Goal: Information Seeking & Learning: Learn about a topic

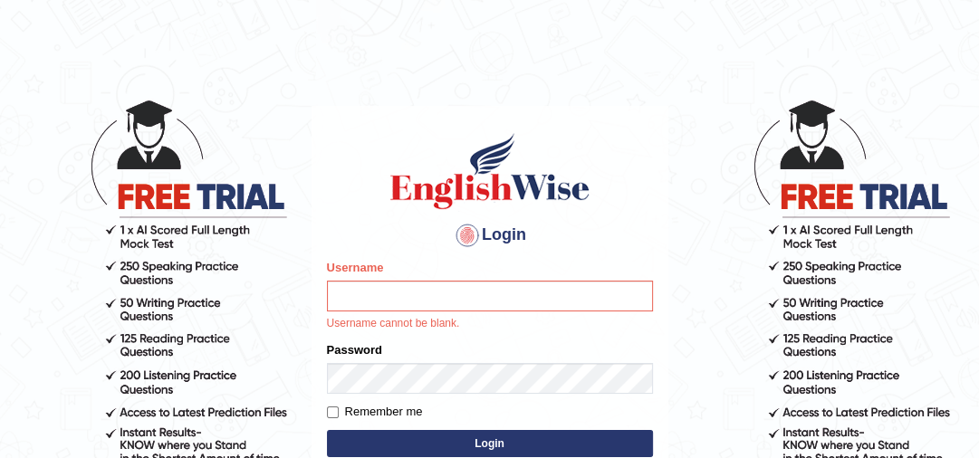
click at [467, 301] on input "Username" at bounding box center [490, 296] width 326 height 31
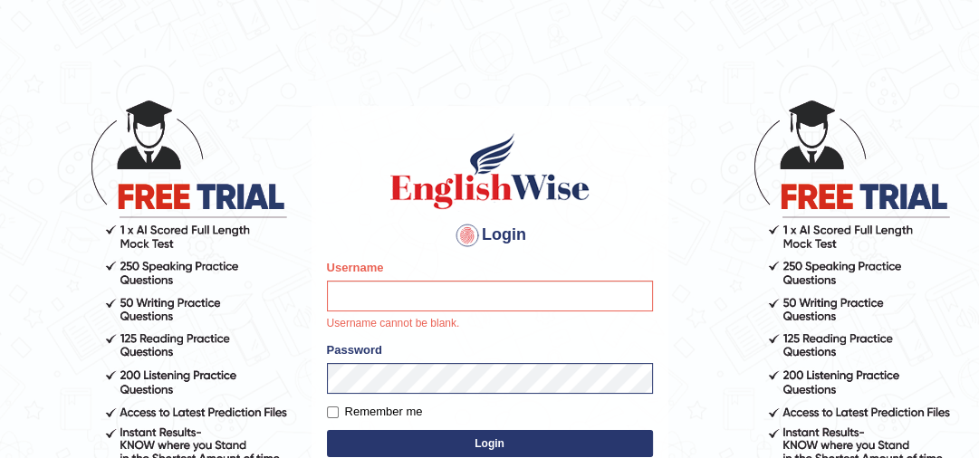
type input "YulyH"
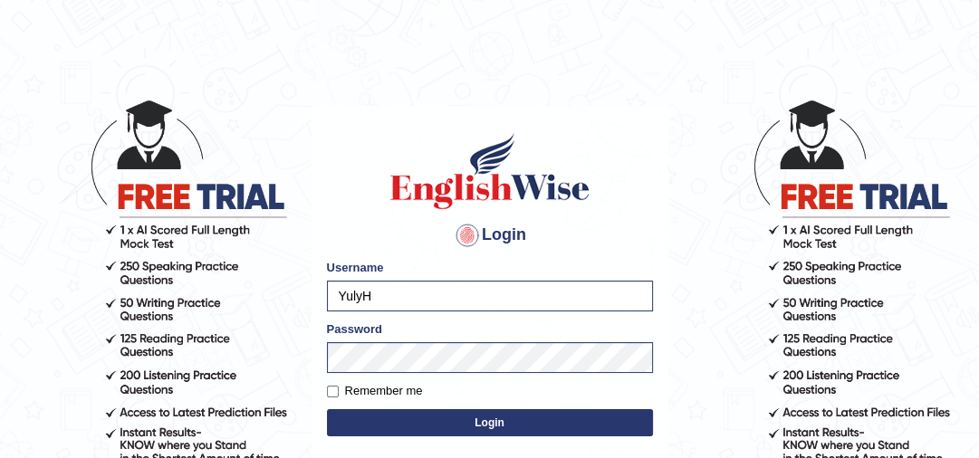
click at [464, 442] on div "Login Please fix the following errors: Username YulyH Password Remember me Logi…" at bounding box center [490, 333] width 357 height 454
click at [465, 429] on button "Login" at bounding box center [490, 422] width 326 height 27
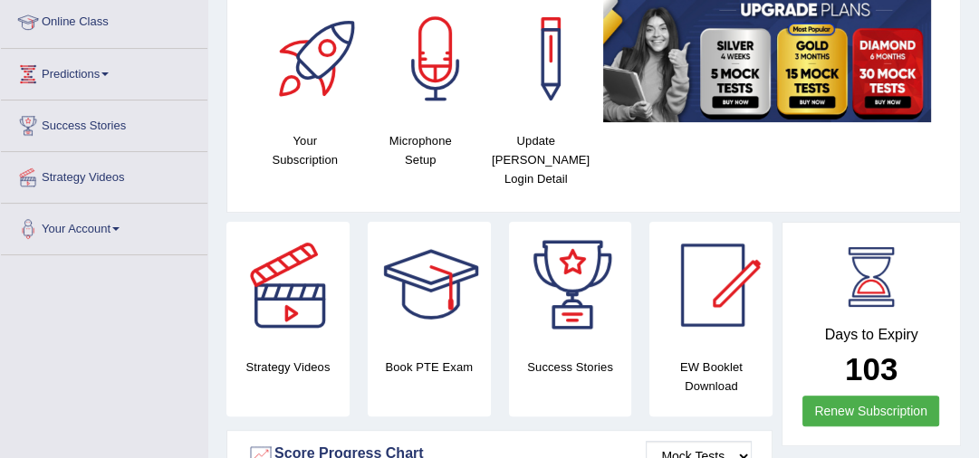
scroll to position [63, 0]
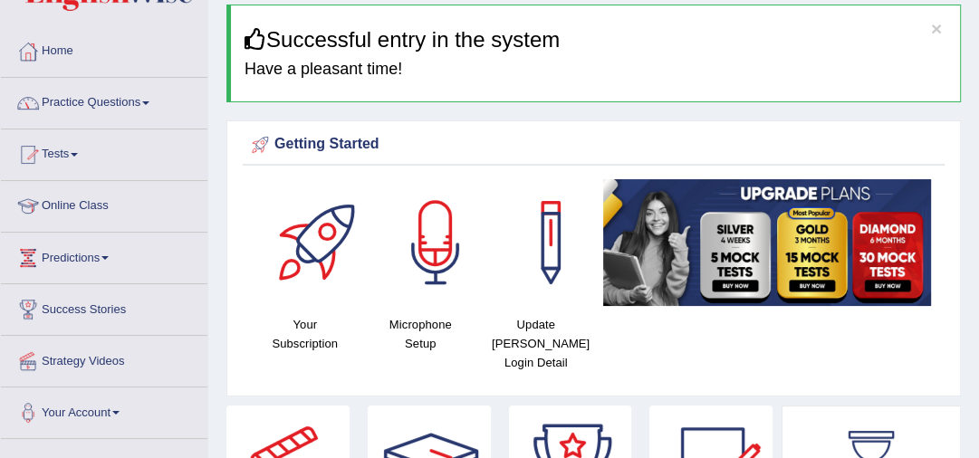
click at [91, 110] on link "Practice Questions" at bounding box center [104, 100] width 206 height 45
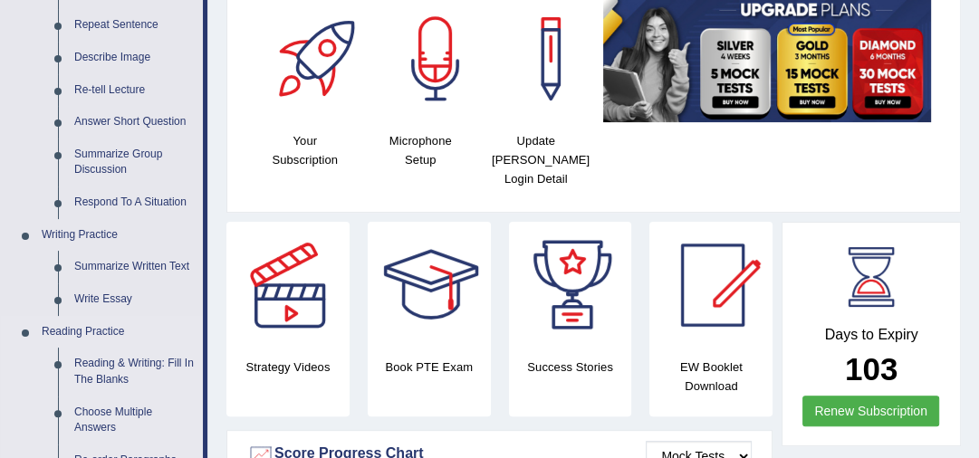
scroll to position [498, 0]
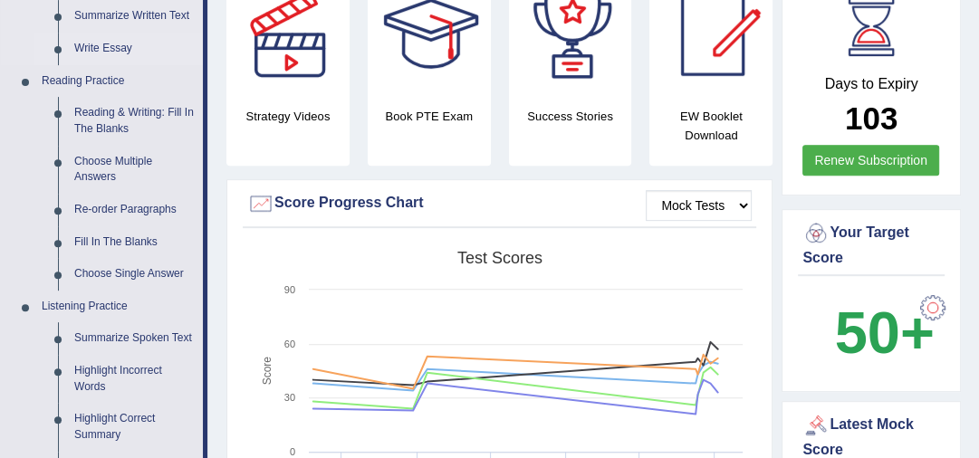
click at [103, 45] on link "Write Essay" at bounding box center [134, 49] width 137 height 33
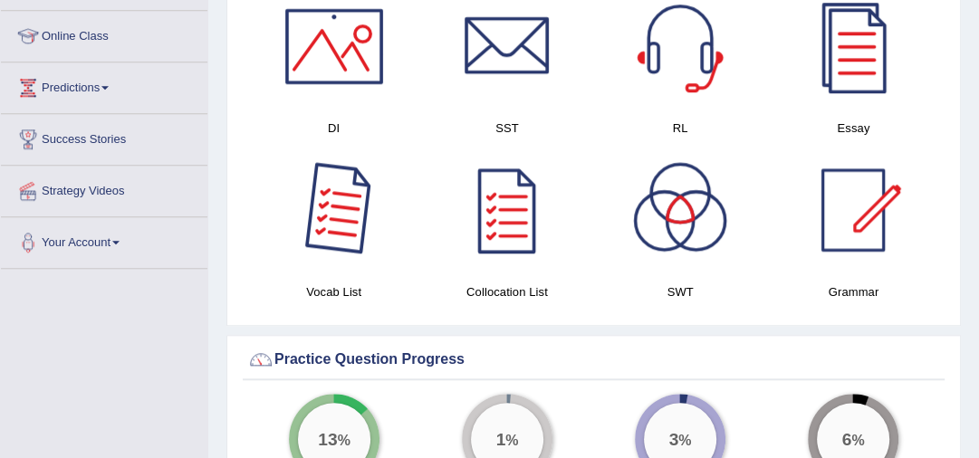
scroll to position [1151, 0]
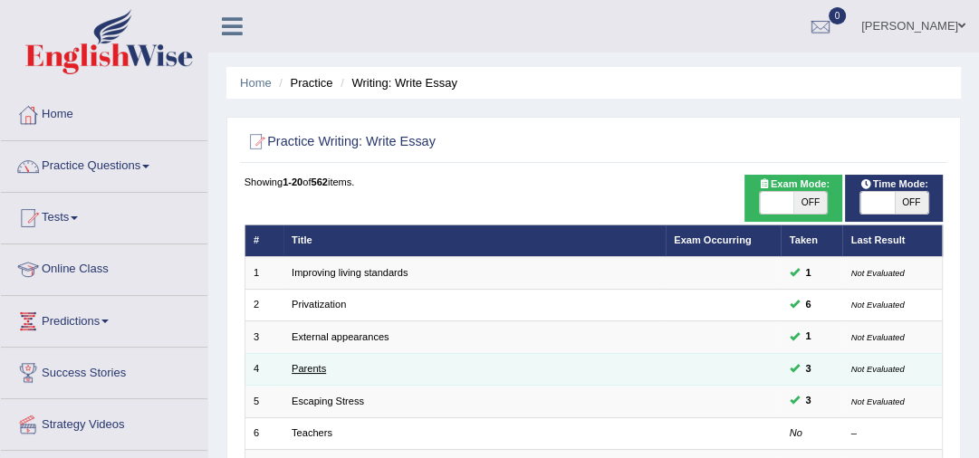
click at [315, 367] on link "Parents" at bounding box center [309, 368] width 34 height 11
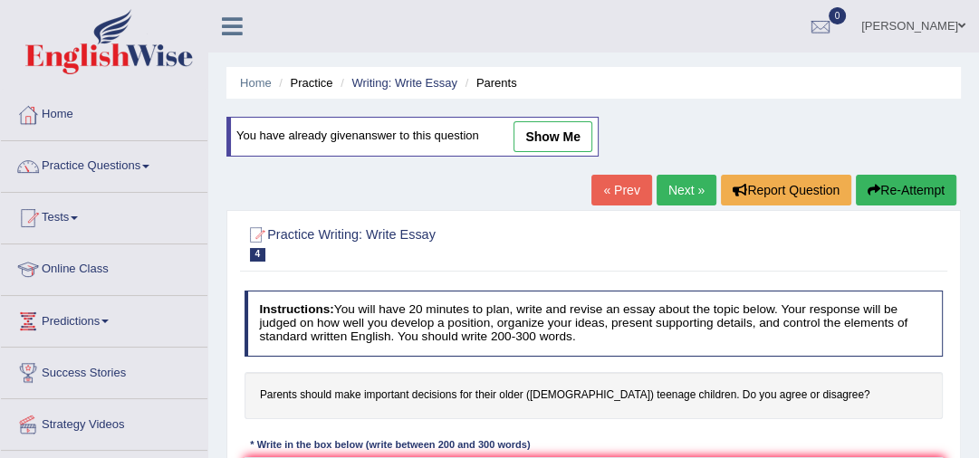
click at [561, 130] on link "show me" at bounding box center [552, 136] width 79 height 31
type textarea "One of the most important trends of today's world is the increase in how TN. Ma…"
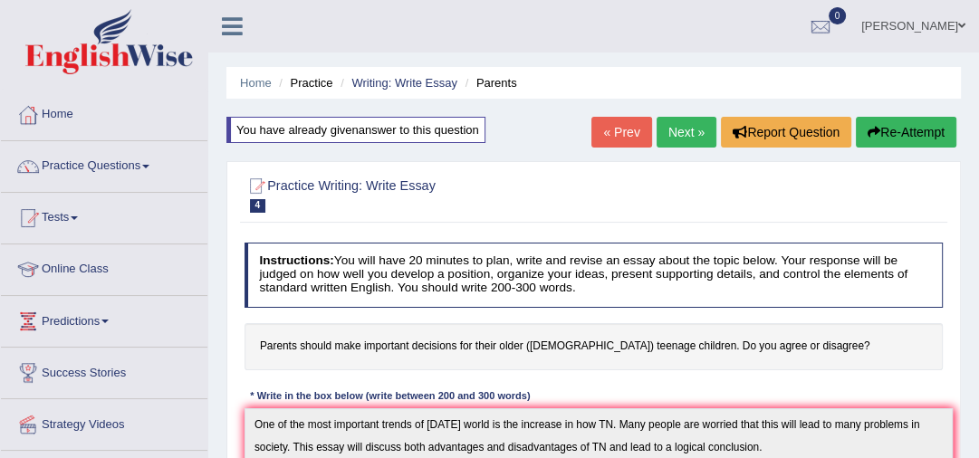
click at [619, 135] on link "« Prev" at bounding box center [621, 132] width 60 height 31
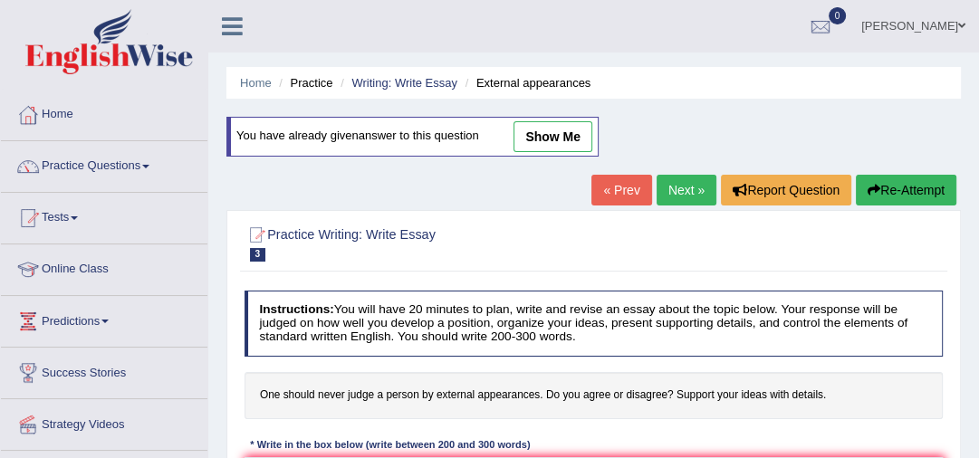
click at [562, 133] on link "show me" at bounding box center [552, 136] width 79 height 31
type textarea "One of the most important trends of [DATE] world is the increase in how TN. Man…"
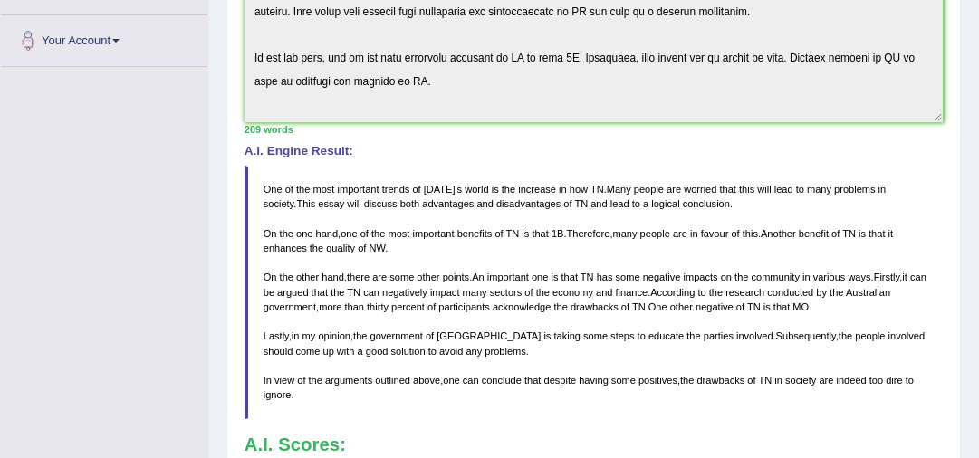
scroll to position [435, 0]
click at [821, 304] on blockquote "One of the most important trends of [DATE] ' s world is the increase in how TN …" at bounding box center [594, 294] width 699 height 254
click at [805, 308] on span "MO" at bounding box center [800, 307] width 16 height 11
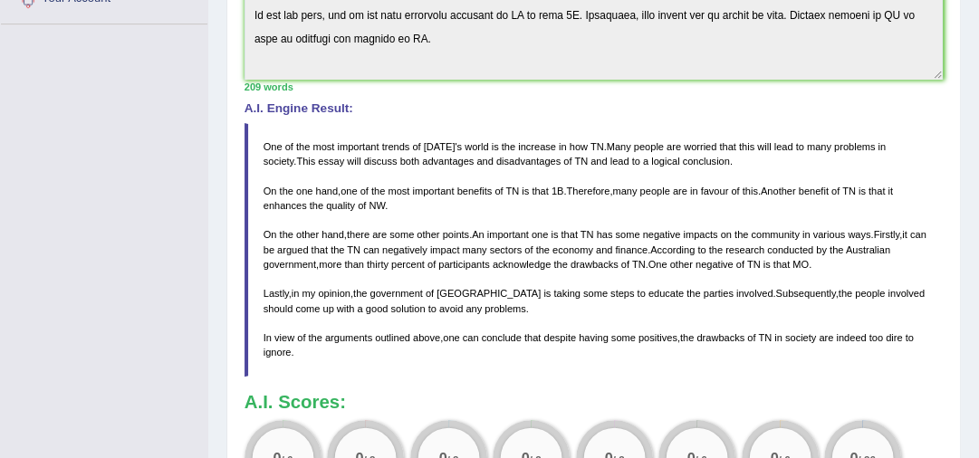
scroll to position [479, 0]
click at [612, 267] on span "drawbacks" at bounding box center [595, 263] width 48 height 11
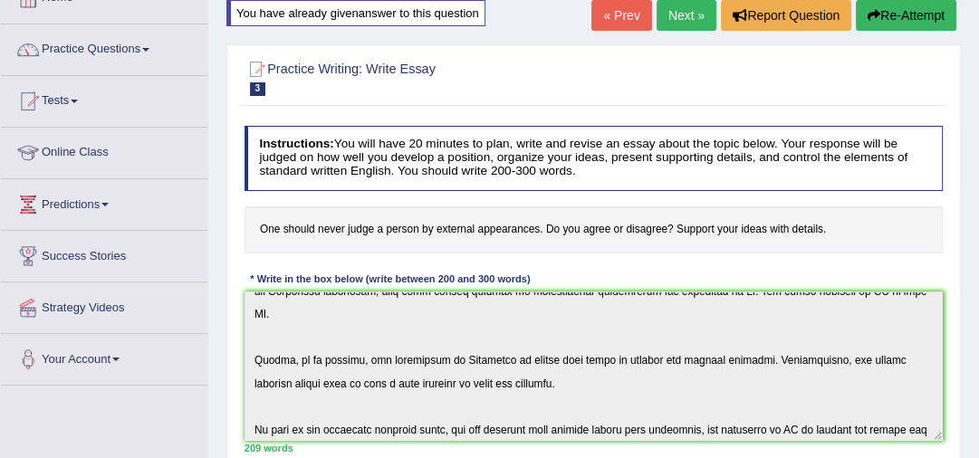
scroll to position [272, 0]
